Goal: Transaction & Acquisition: Subscribe to service/newsletter

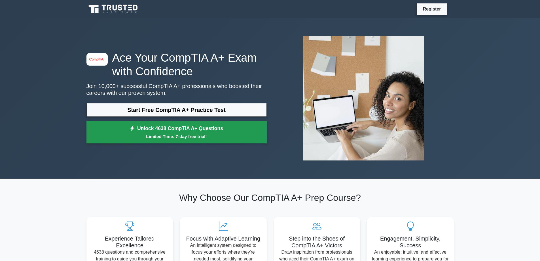
click at [218, 132] on link "Unlock 4638 CompTIA A+ Questions Limited Time: 7-day free trial!" at bounding box center [176, 132] width 180 height 23
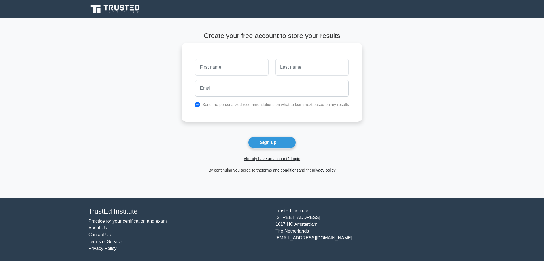
click at [247, 71] on input "text" at bounding box center [231, 67] width 73 height 16
type input "[DEMOGRAPHIC_DATA]"
type input "escariota"
click at [281, 142] on icon at bounding box center [281, 142] width 8 height 3
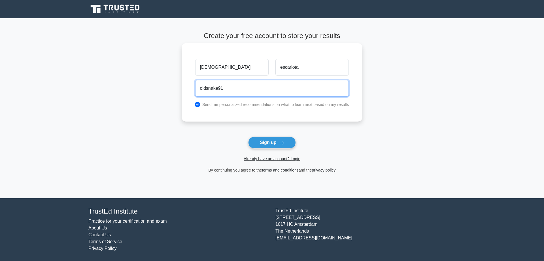
click at [264, 92] on input "oldsnake91" at bounding box center [272, 88] width 154 height 16
type input "[EMAIL_ADDRESS][DOMAIN_NAME]"
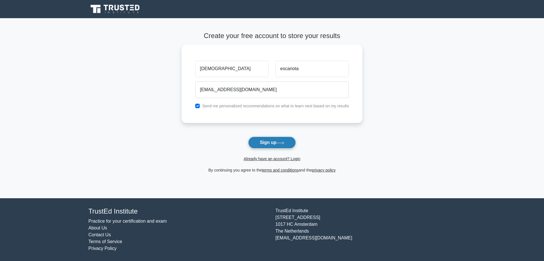
click at [285, 148] on button "Sign up" at bounding box center [272, 142] width 48 height 12
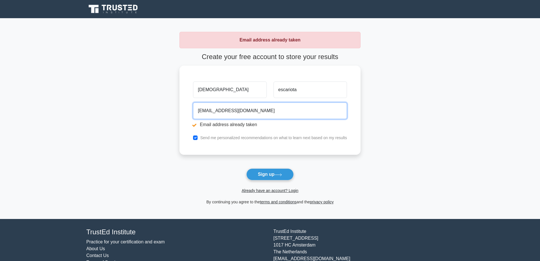
drag, startPoint x: 263, startPoint y: 107, endPoint x: 178, endPoint y: 107, distance: 85.1
click at [178, 107] on main "Email address already taken Create your free account to store your results giud…" at bounding box center [270, 118] width 540 height 200
click at [236, 111] on input "sn4ke" at bounding box center [270, 109] width 154 height 16
type input "sn4ke91@hotmail.it"
click at [275, 172] on button "Sign up" at bounding box center [270, 174] width 48 height 12
